Goal: Task Accomplishment & Management: Use online tool/utility

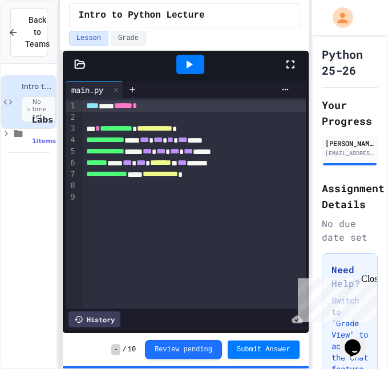
click at [235, 171] on div "**********" at bounding box center [194, 174] width 223 height 11
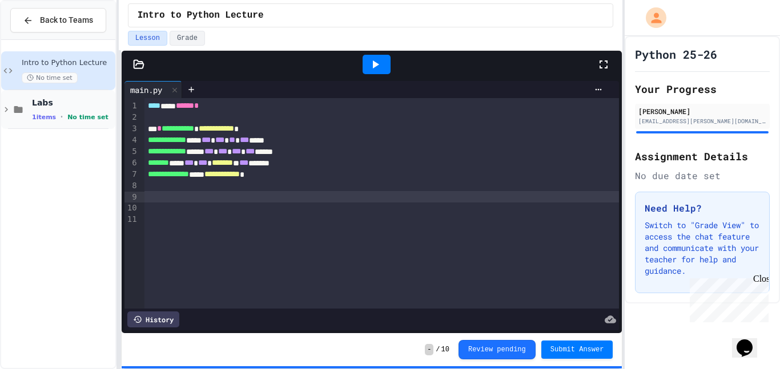
click at [46, 106] on span "Labs" at bounding box center [72, 103] width 81 height 10
click at [45, 147] on div "Lab 01 - First Things First No time set" at bounding box center [72, 148] width 81 height 25
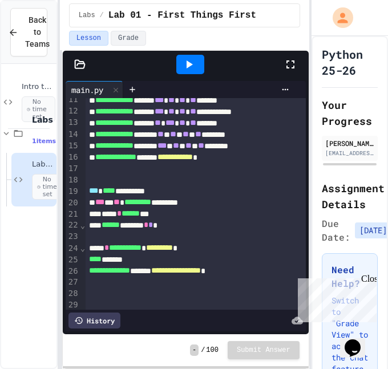
scroll to position [181, 0]
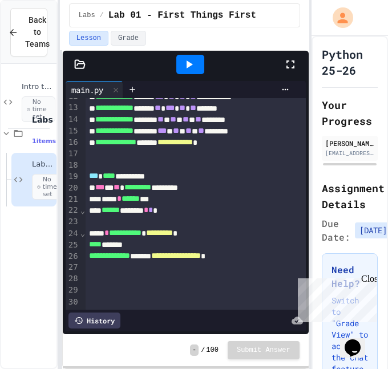
click at [198, 74] on div at bounding box center [190, 64] width 28 height 19
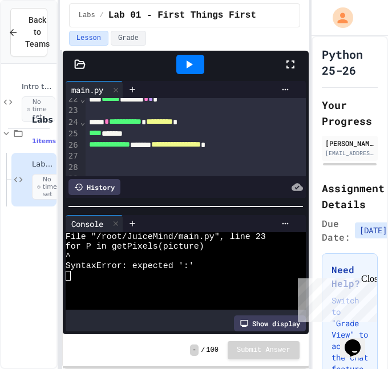
scroll to position [292, 0]
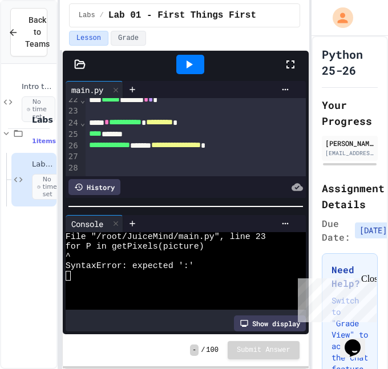
click at [120, 83] on div "*** * ** ********* *********" at bounding box center [196, 76] width 221 height 11
click at [189, 70] on icon at bounding box center [189, 65] width 14 height 14
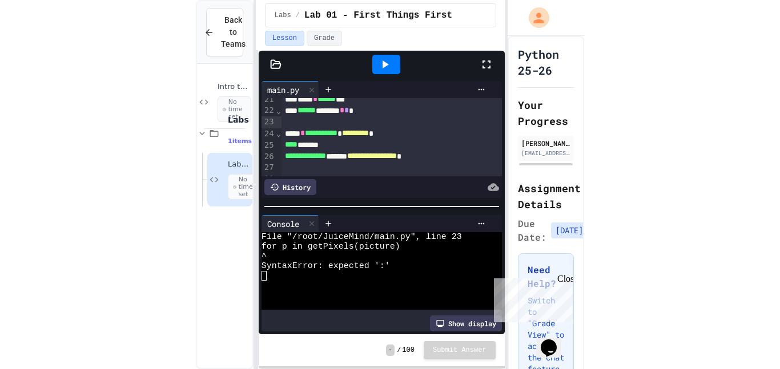
scroll to position [280, 0]
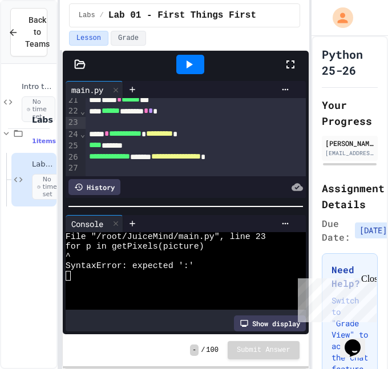
click at [180, 83] on div "**********" at bounding box center [196, 76] width 221 height 11
click at [198, 61] on div at bounding box center [190, 64] width 28 height 19
click at [146, 81] on span "*" at bounding box center [143, 77] width 5 height 8
click at [110, 106] on div "***** * ****** ***" at bounding box center [196, 99] width 221 height 11
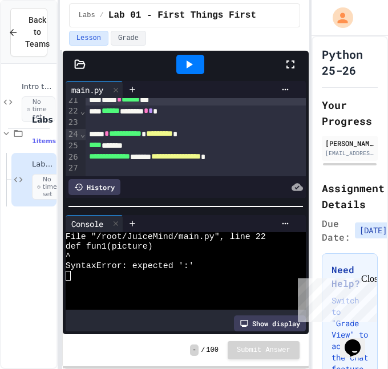
click at [228, 94] on div "*** * ** ********* *********" at bounding box center [196, 88] width 221 height 11
click at [187, 67] on icon at bounding box center [190, 65] width 6 height 8
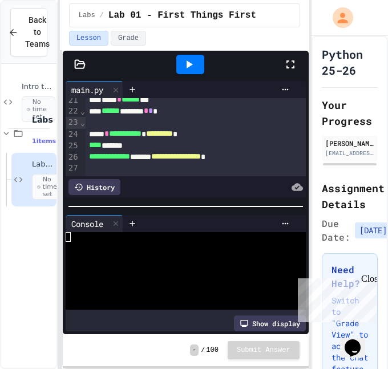
click at [187, 67] on icon at bounding box center [190, 65] width 6 height 8
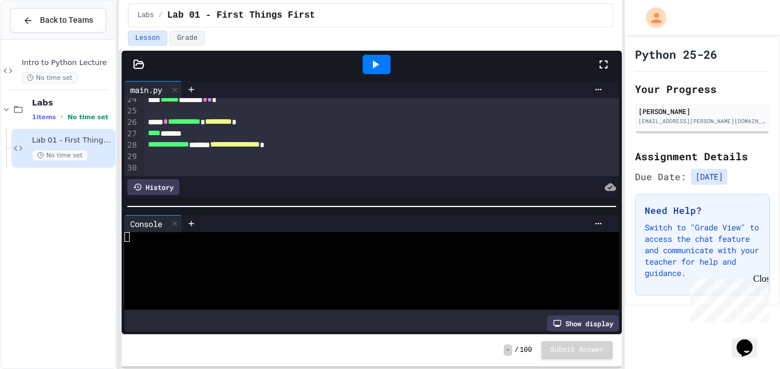
scroll to position [246, 0]
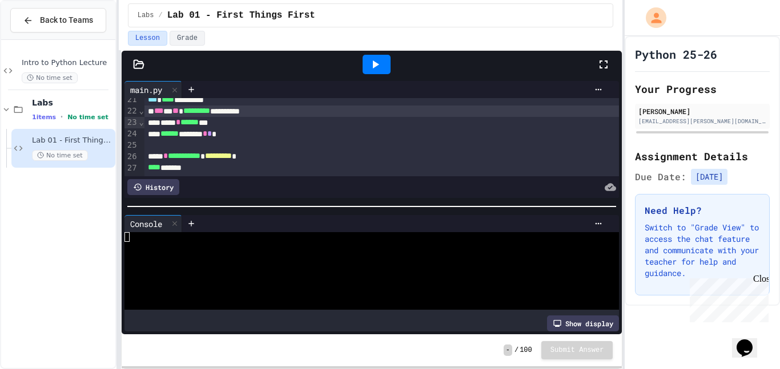
click at [138, 68] on icon at bounding box center [139, 64] width 10 height 8
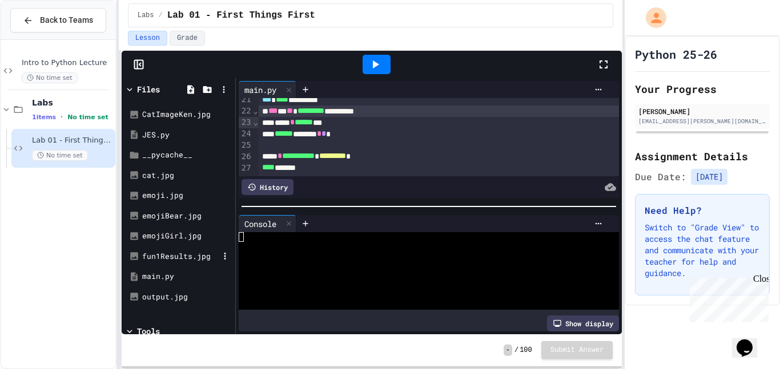
click at [189, 252] on div "fun1Results.jpg" at bounding box center [180, 256] width 77 height 11
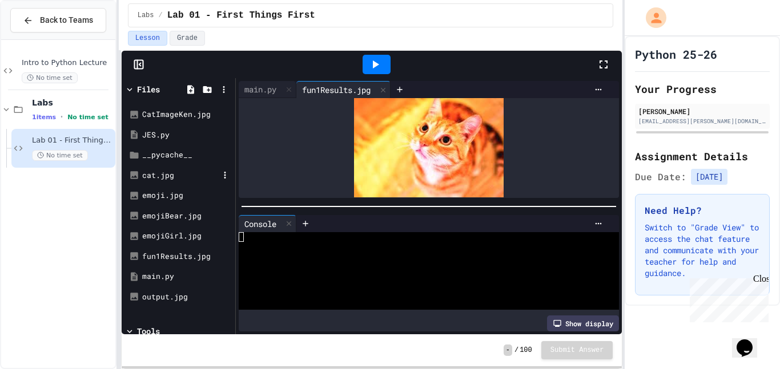
click at [182, 179] on div "cat.jpg" at bounding box center [180, 175] width 77 height 11
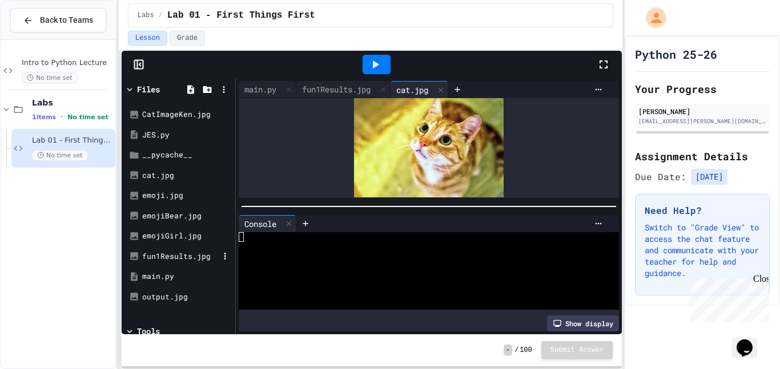
click at [168, 256] on div "fun1Results.jpg" at bounding box center [180, 256] width 77 height 11
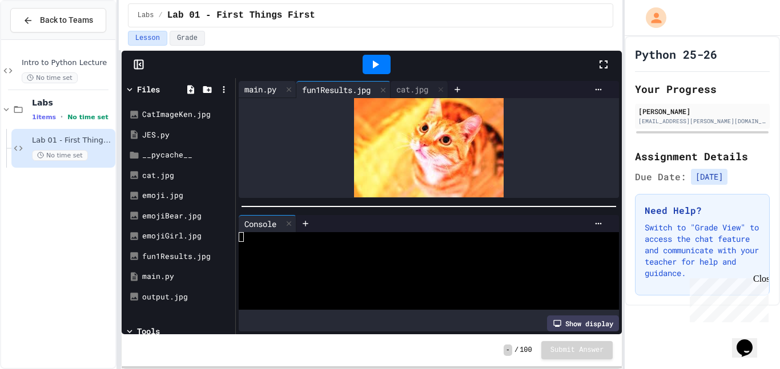
click at [260, 90] on div "main.py" at bounding box center [260, 89] width 43 height 12
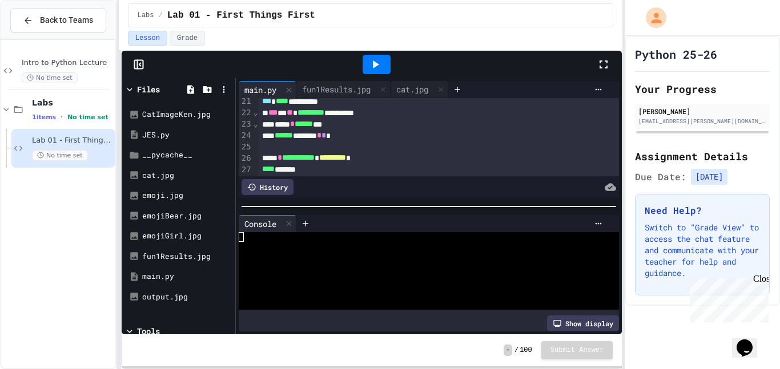
scroll to position [244, 0]
click at [352, 142] on div "****** ******** * * *" at bounding box center [439, 136] width 361 height 11
click at [369, 71] on icon at bounding box center [375, 65] width 14 height 14
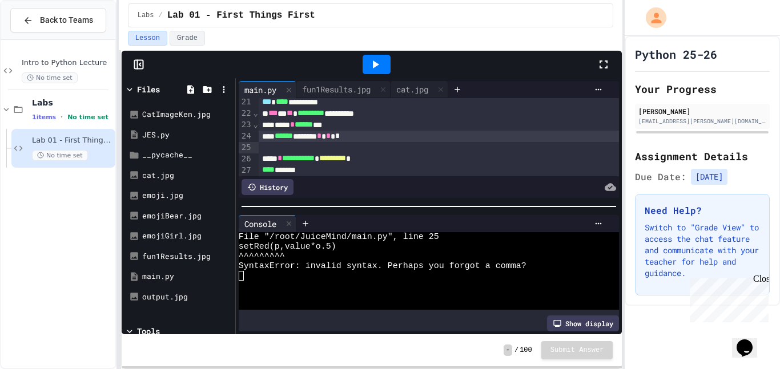
click at [331, 140] on span "*" at bounding box center [328, 136] width 5 height 8
click at [375, 64] on icon at bounding box center [376, 65] width 6 height 8
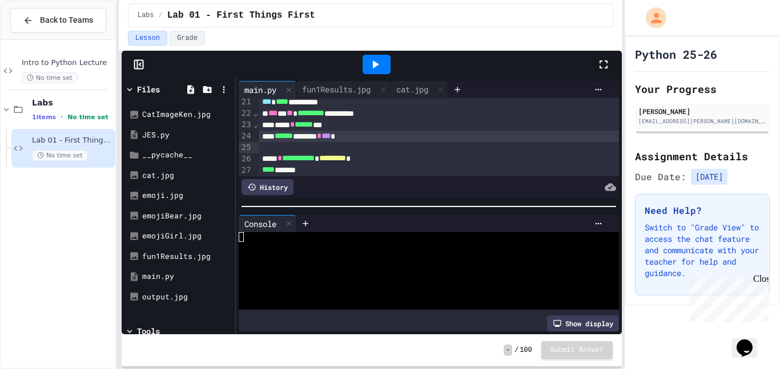
click at [375, 64] on icon at bounding box center [376, 65] width 6 height 8
click at [340, 85] on div "fun1Results.jpg" at bounding box center [336, 89] width 80 height 12
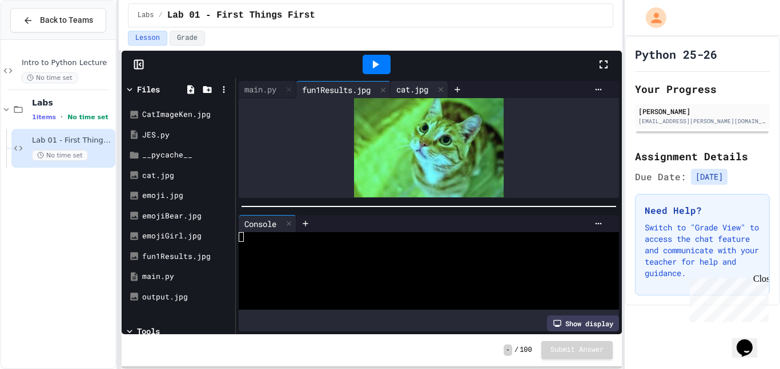
click at [406, 83] on div "cat.jpg" at bounding box center [412, 89] width 43 height 12
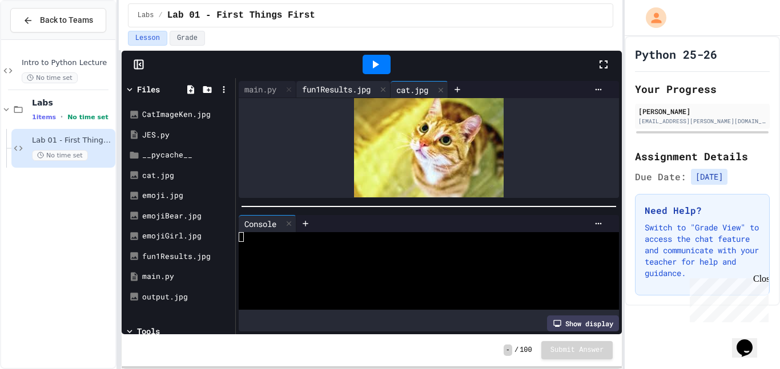
click at [336, 90] on div "fun1Results.jpg" at bounding box center [336, 89] width 80 height 12
